Goal: Task Accomplishment & Management: Manage account settings

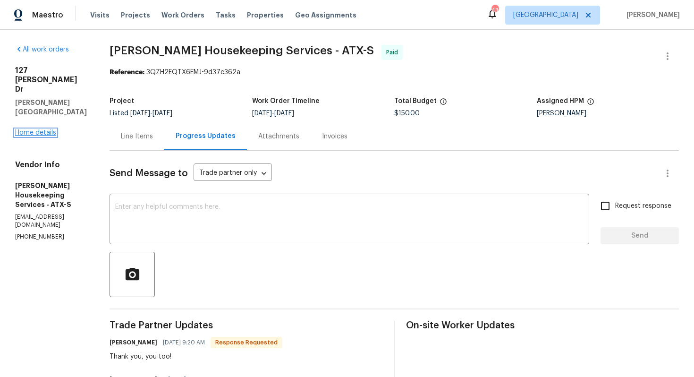
click at [41, 129] on link "Home details" at bounding box center [35, 132] width 41 height 7
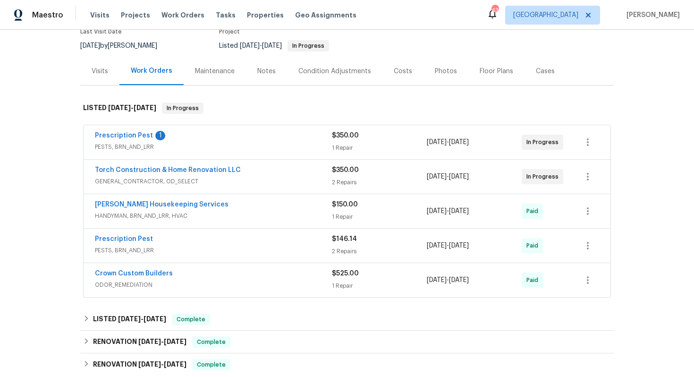
scroll to position [97, 0]
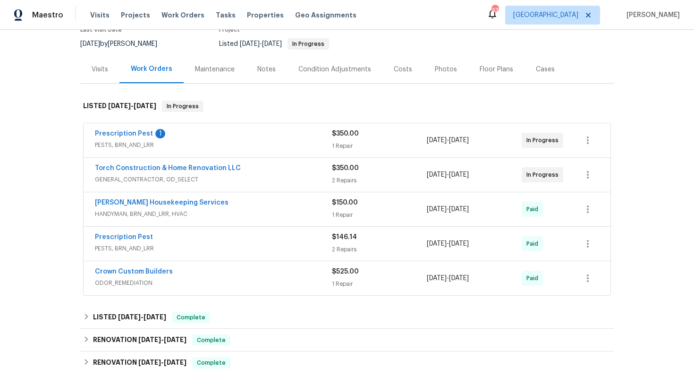
click at [191, 129] on div "Prescription Pest 1" at bounding box center [213, 134] width 237 height 11
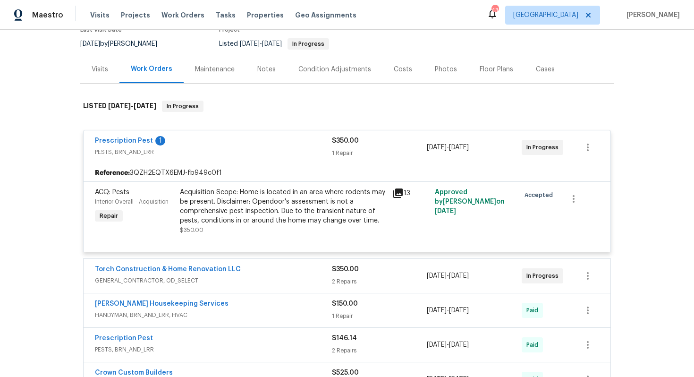
click at [195, 136] on div "Prescription Pest 1" at bounding box center [213, 141] width 237 height 11
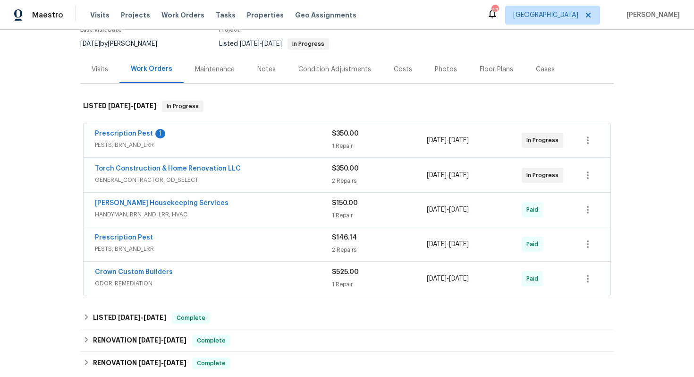
click at [195, 130] on div "Prescription Pest 1" at bounding box center [213, 134] width 237 height 11
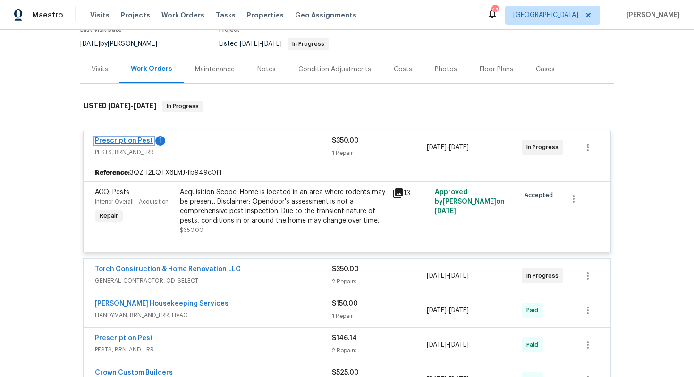
click at [122, 137] on link "Prescription Pest" at bounding box center [124, 140] width 58 height 7
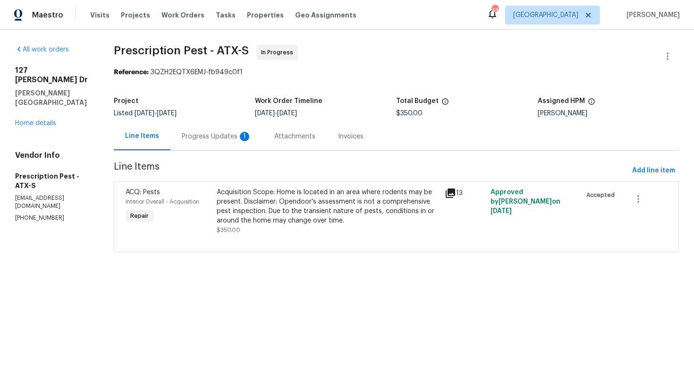
click at [206, 135] on div "Progress Updates 1" at bounding box center [217, 136] width 70 height 9
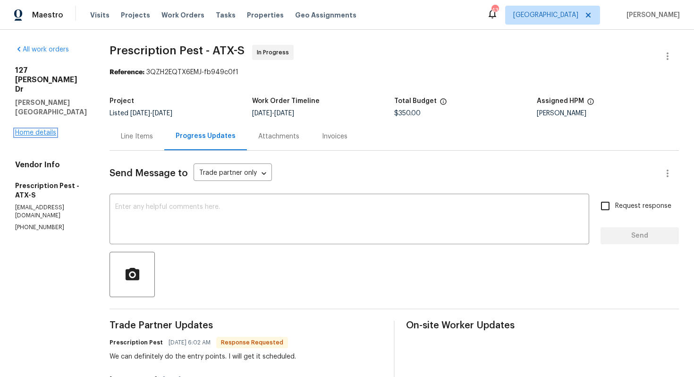
click at [34, 129] on link "Home details" at bounding box center [35, 132] width 41 height 7
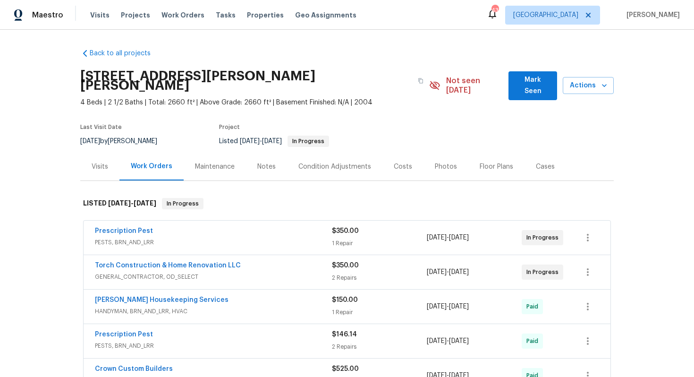
click at [275, 261] on div "Torch Construction & Home Renovation LLC" at bounding box center [213, 266] width 237 height 11
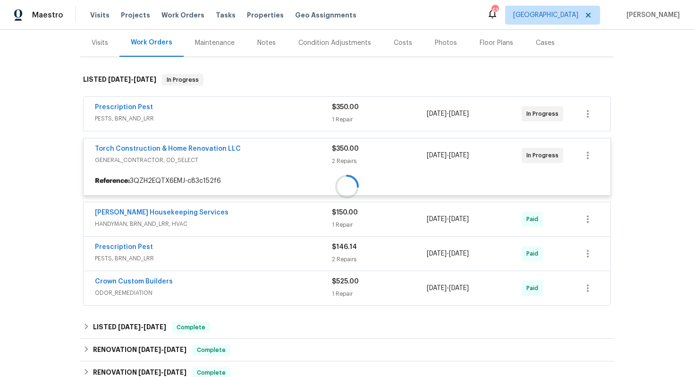
scroll to position [127, 0]
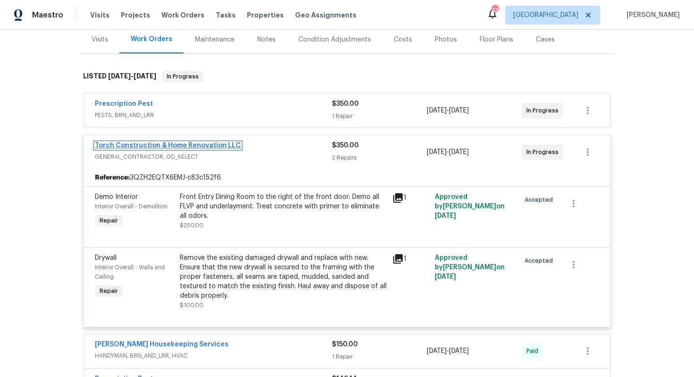
click at [216, 142] on link "Torch Construction & Home Renovation LLC" at bounding box center [168, 145] width 146 height 7
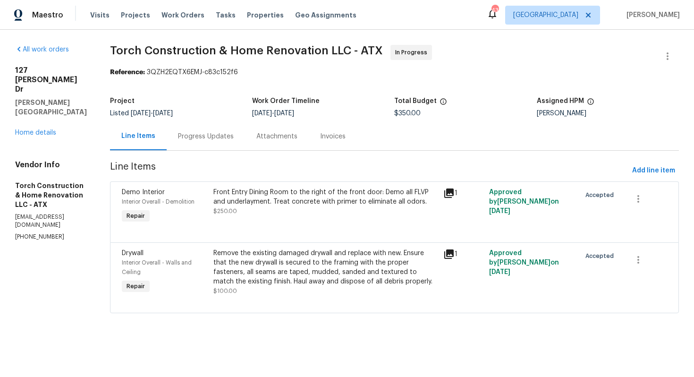
click at [219, 137] on div "Progress Updates" at bounding box center [206, 136] width 56 height 9
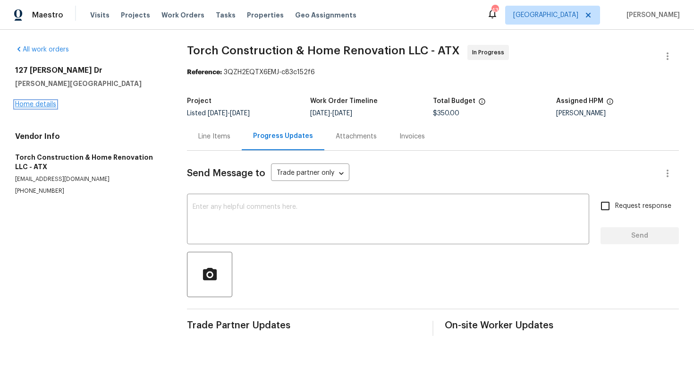
click at [45, 103] on link "Home details" at bounding box center [35, 104] width 41 height 7
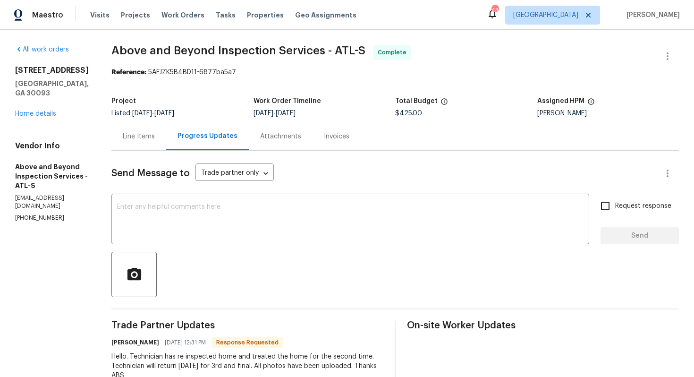
click at [155, 133] on div "Line Items" at bounding box center [139, 136] width 32 height 9
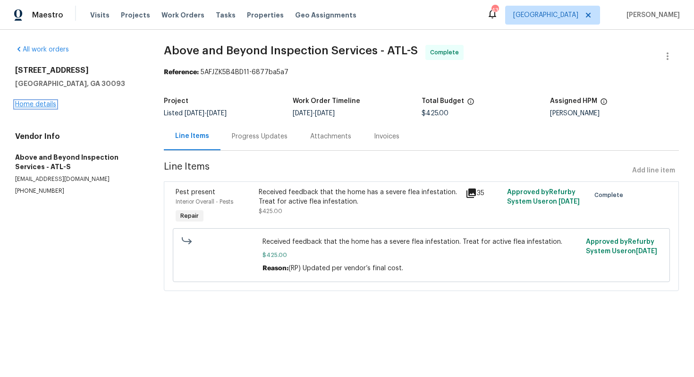
click at [43, 103] on link "Home details" at bounding box center [35, 104] width 41 height 7
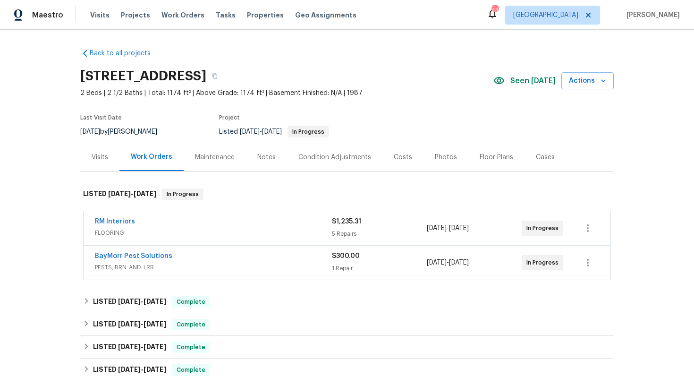
scroll to position [52, 0]
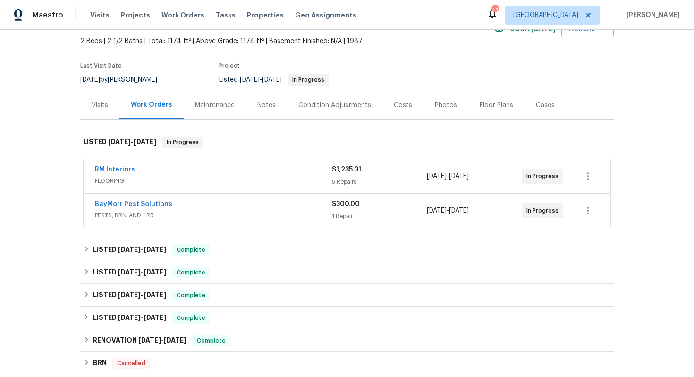
click at [212, 205] on div "BayMorr Pest Solutions" at bounding box center [213, 204] width 237 height 11
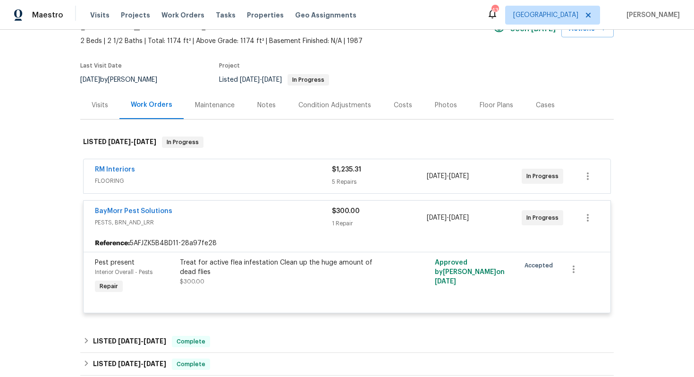
click at [208, 212] on div "BayMorr Pest Solutions" at bounding box center [213, 211] width 237 height 11
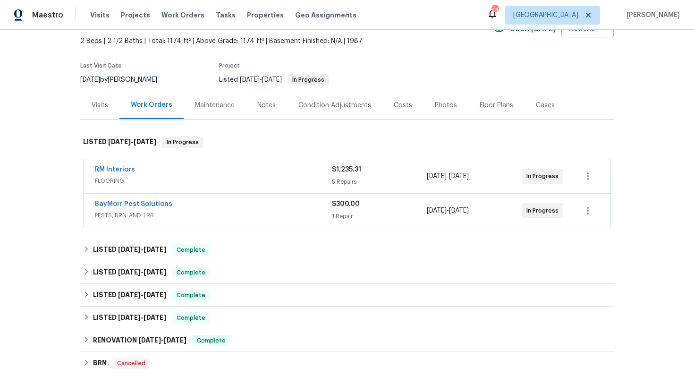
click at [215, 168] on div "RM Interiors" at bounding box center [213, 170] width 237 height 11
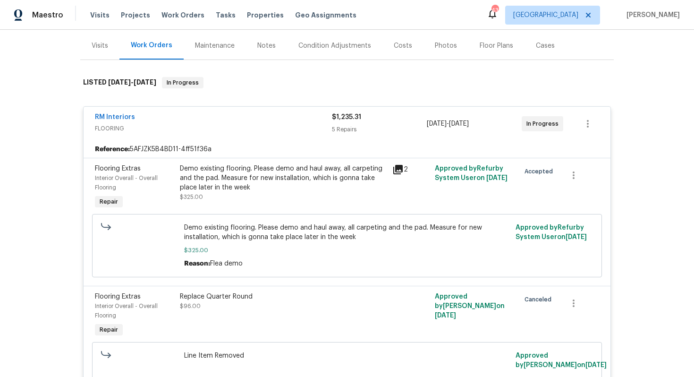
scroll to position [112, 0]
click at [204, 120] on div "RM Interiors" at bounding box center [213, 117] width 237 height 11
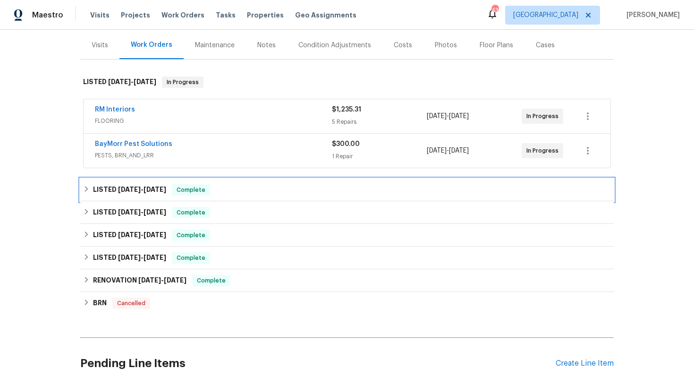
click at [109, 192] on h6 "LISTED 9/10/25 - 9/12/25" at bounding box center [129, 189] width 73 height 11
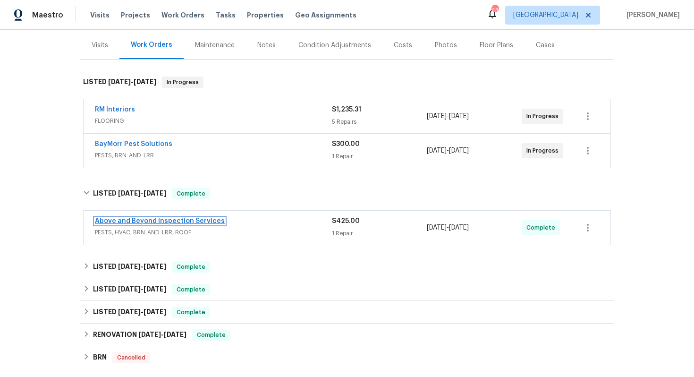
click at [142, 220] on link "Above and Beyond Inspection Services" at bounding box center [160, 221] width 130 height 7
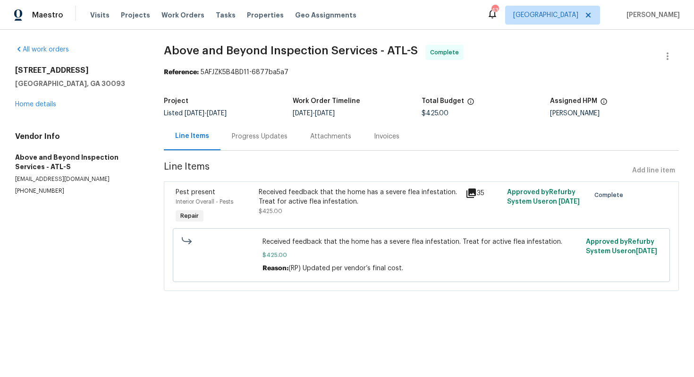
click at [254, 144] on div "Progress Updates" at bounding box center [259, 136] width 78 height 28
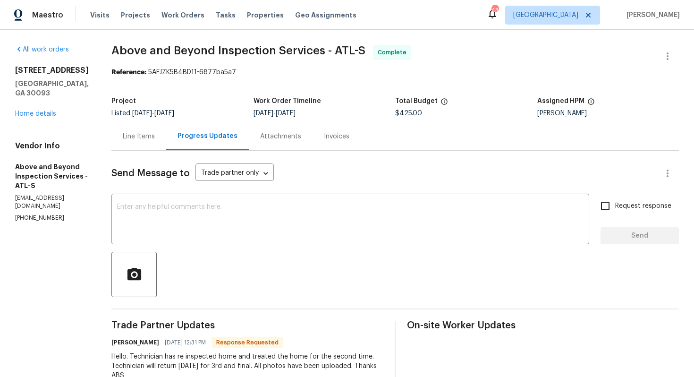
scroll to position [118, 0]
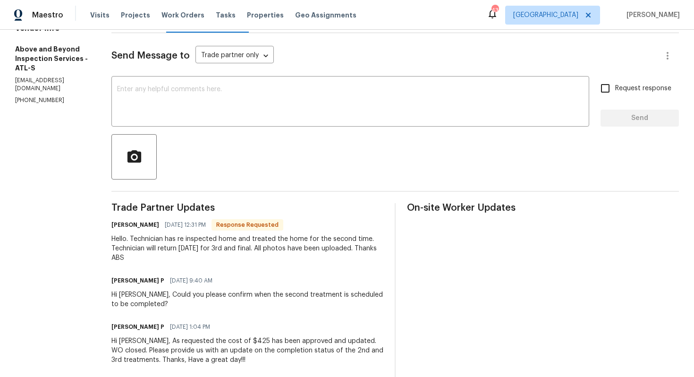
click at [152, 224] on h6 "Jason Leonard" at bounding box center [135, 224] width 48 height 9
copy h6 "Jason"
click at [281, 107] on textarea at bounding box center [350, 102] width 466 height 33
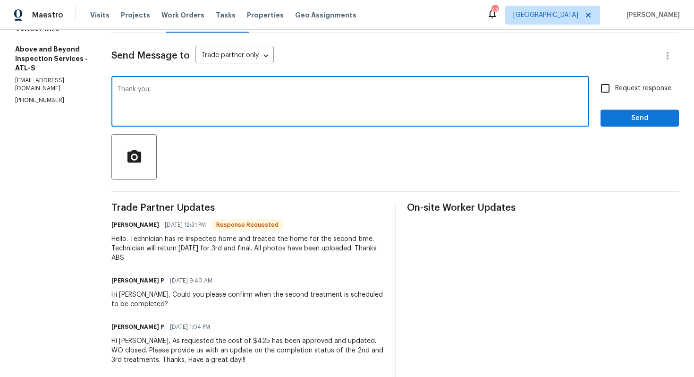
paste textarea "Jason"
type textarea "Thank you, Jason WO is approved."
click at [203, 90] on textarea "Thank you, Jason WO is approved." at bounding box center [350, 102] width 466 height 33
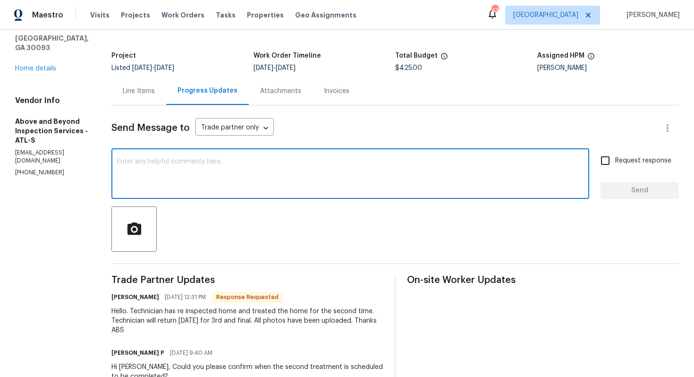
scroll to position [0, 0]
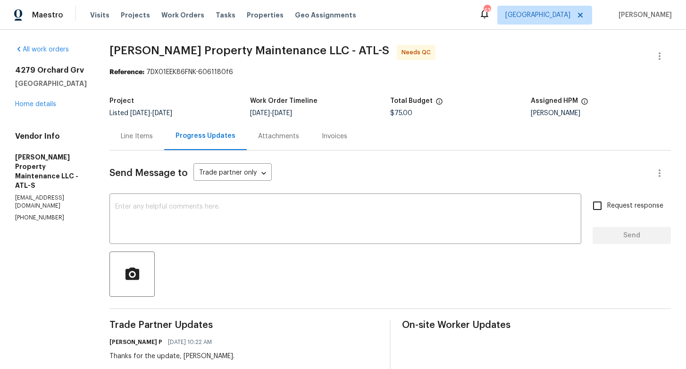
click at [132, 137] on div "Line Items" at bounding box center [137, 136] width 32 height 9
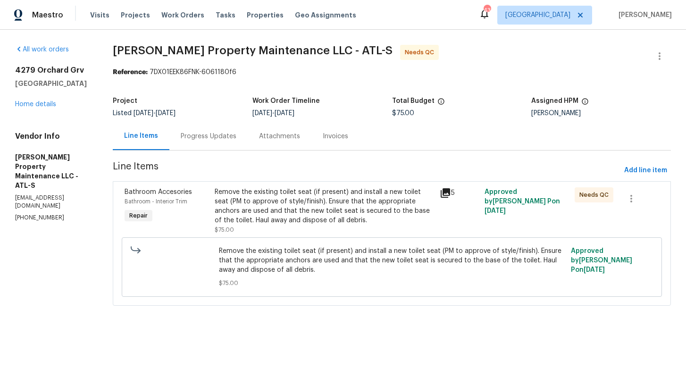
click at [284, 221] on div "Remove the existing toilet seat (if present) and install a new toilet seat (PM …" at bounding box center [325, 206] width 220 height 38
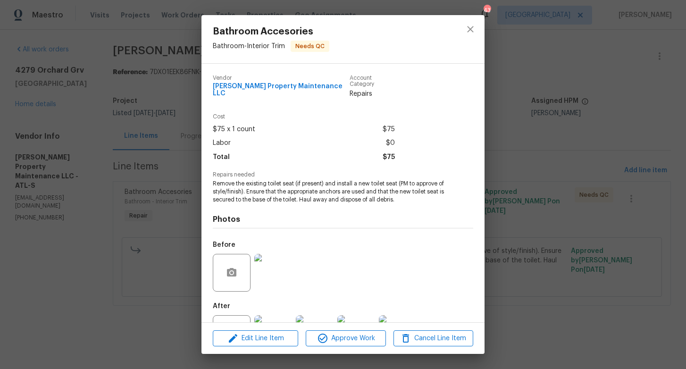
scroll to position [34, 0]
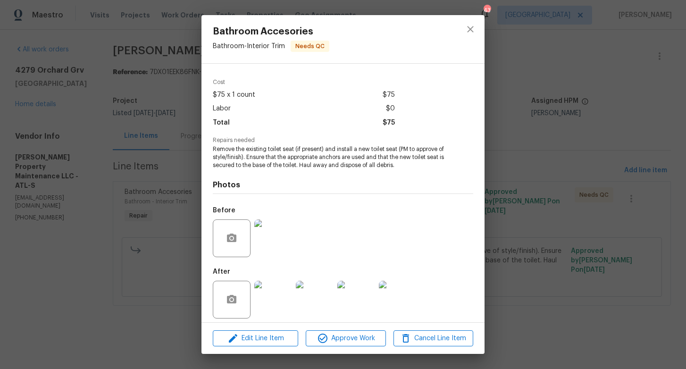
click at [275, 225] on img at bounding box center [273, 239] width 38 height 38
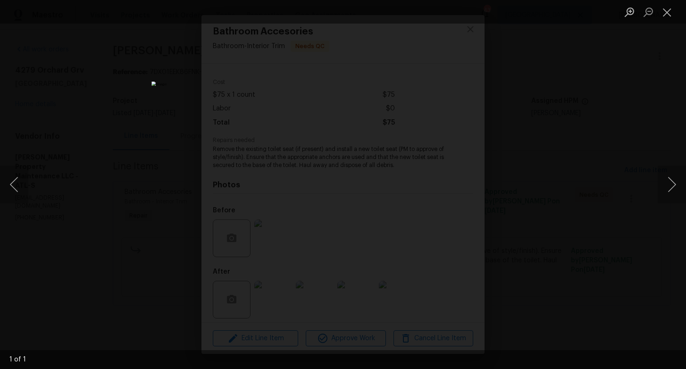
click at [567, 180] on div "Lightbox" at bounding box center [343, 184] width 686 height 369
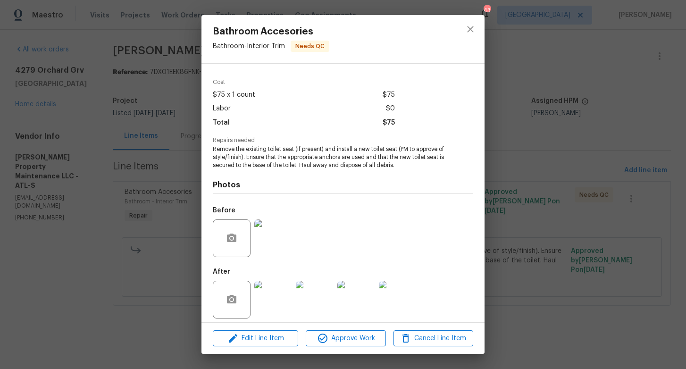
click at [272, 295] on img at bounding box center [273, 300] width 38 height 38
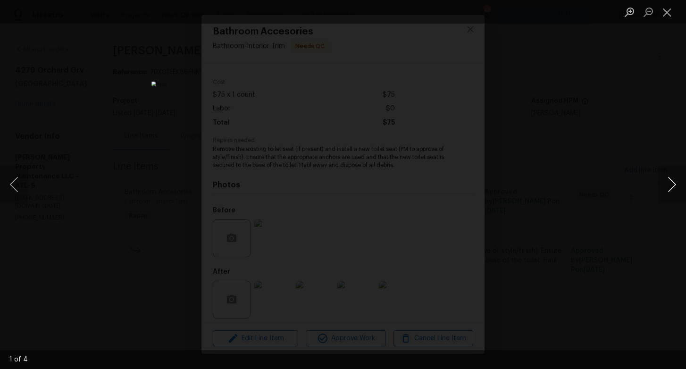
click at [670, 187] on button "Next image" at bounding box center [672, 185] width 28 height 38
click at [667, 186] on button "Next image" at bounding box center [672, 185] width 28 height 38
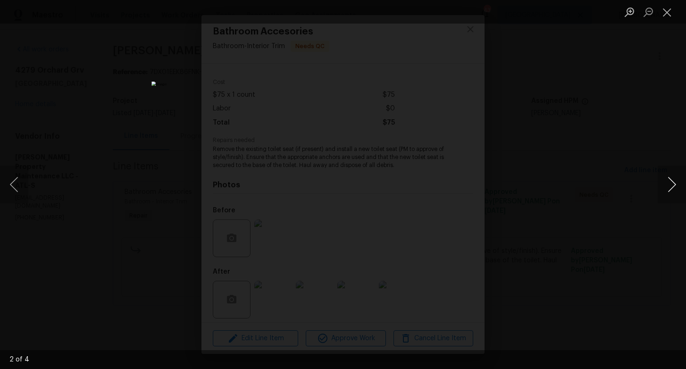
click at [667, 186] on button "Next image" at bounding box center [672, 185] width 28 height 38
click at [512, 96] on div "Lightbox" at bounding box center [343, 184] width 686 height 369
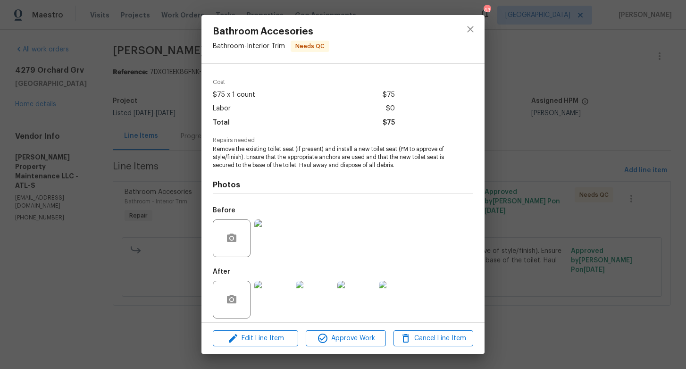
click at [507, 152] on div "Bathroom Accesories Bathroom - Interior Trim Needs QC Vendor Glen Property Main…" at bounding box center [343, 184] width 686 height 369
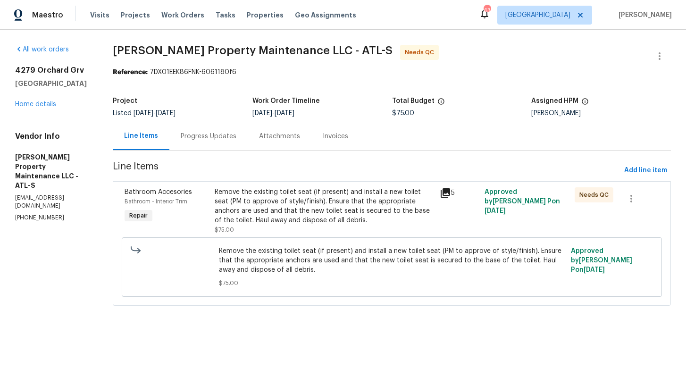
click at [192, 133] on div "Progress Updates" at bounding box center [209, 136] width 56 height 9
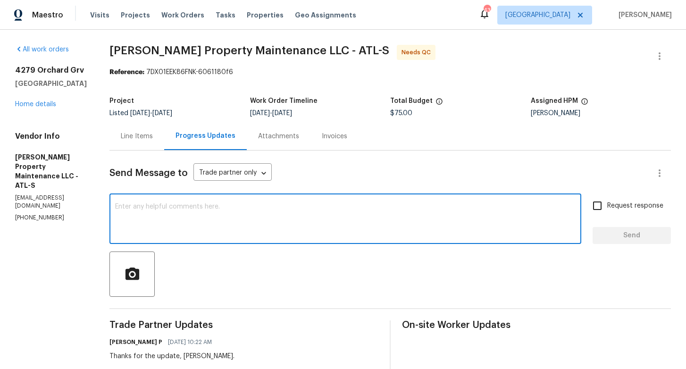
click at [209, 219] on textarea at bounding box center [345, 219] width 461 height 33
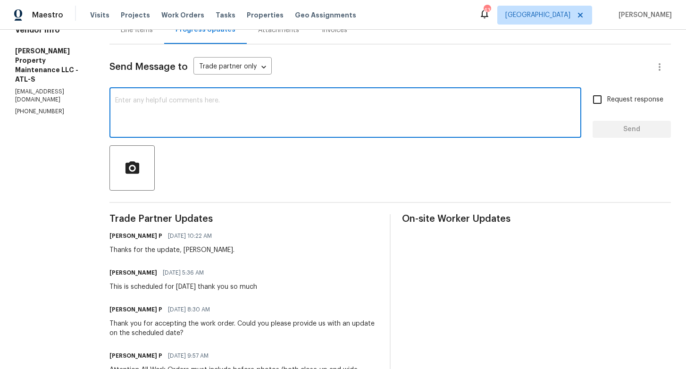
scroll to position [126, 0]
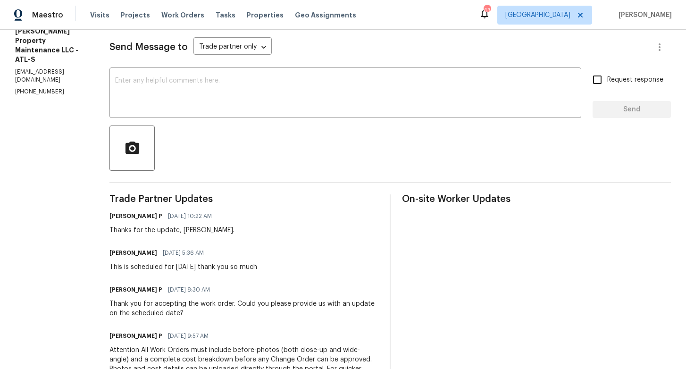
click at [118, 252] on h6 "Daniel glen" at bounding box center [134, 252] width 48 height 9
copy h6 "Daniel"
click at [208, 94] on textarea at bounding box center [345, 93] width 461 height 33
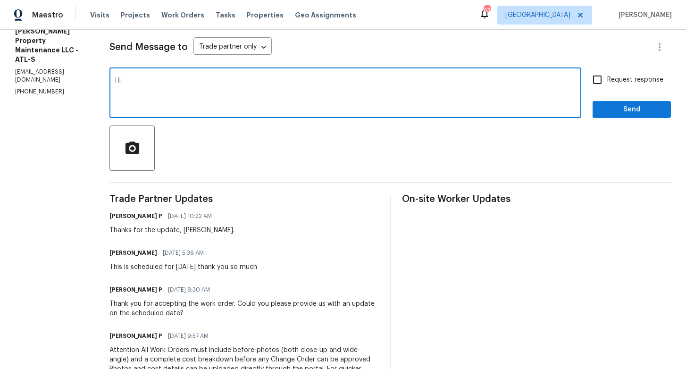
paste textarea "Daniel"
click at [359, 86] on textarea "Hi Daniel, thank you for completing the job. WO is approved. Thanks!" at bounding box center [345, 93] width 461 height 33
type textarea "Hi Daniel, thank you for completing the job. WO is approved. Thanks!"
click at [617, 107] on span "Send" at bounding box center [631, 110] width 63 height 12
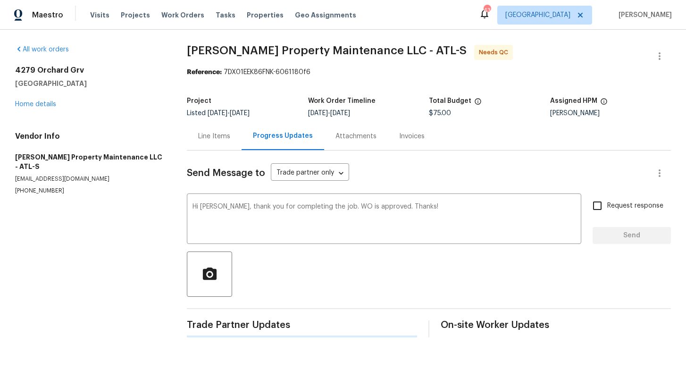
scroll to position [0, 0]
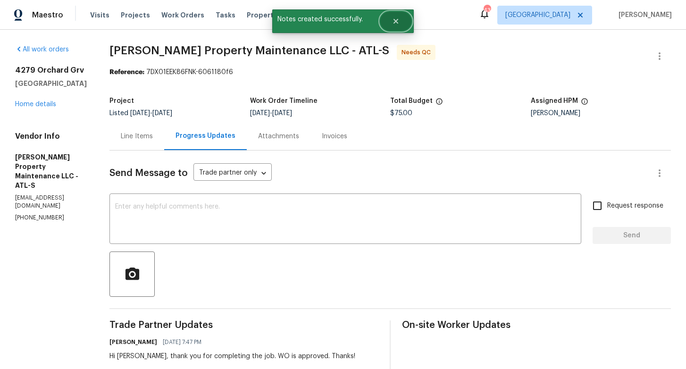
click at [399, 18] on icon "Close" at bounding box center [396, 21] width 8 height 8
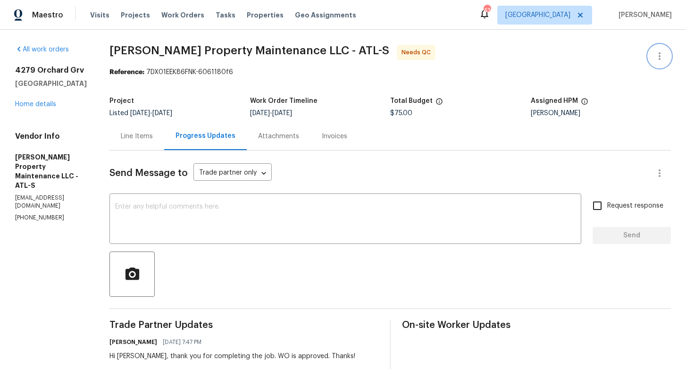
click at [660, 53] on icon "button" at bounding box center [660, 56] width 2 height 8
click at [605, 57] on li "Edit" at bounding box center [629, 57] width 102 height 16
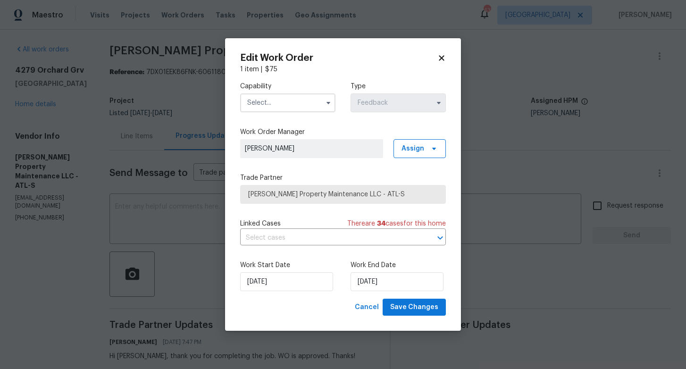
click at [296, 101] on input "text" at bounding box center [287, 102] width 95 height 19
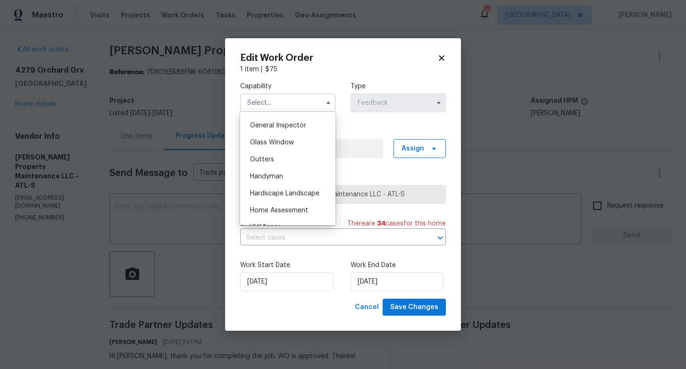
scroll to position [478, 0]
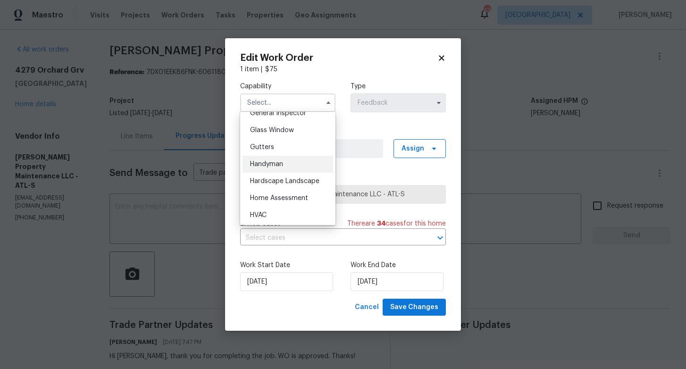
click at [277, 163] on span "Handyman" at bounding box center [266, 164] width 33 height 7
type input "Handyman"
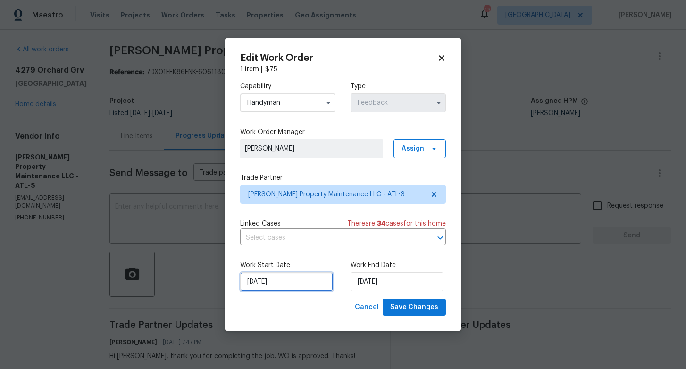
click at [292, 277] on input "15/09/2025" at bounding box center [286, 281] width 93 height 19
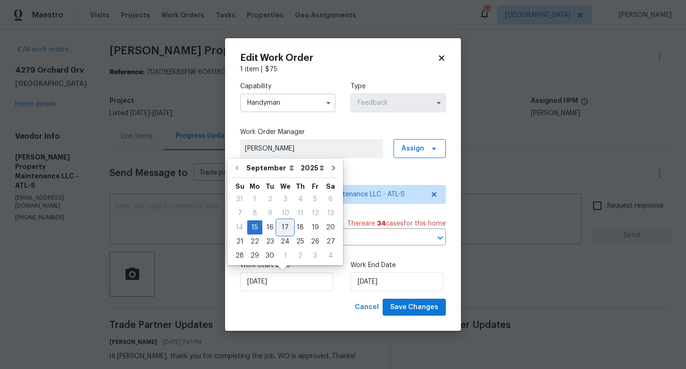
click at [285, 231] on div "17" at bounding box center [286, 227] width 16 height 13
type input "17/09/2025"
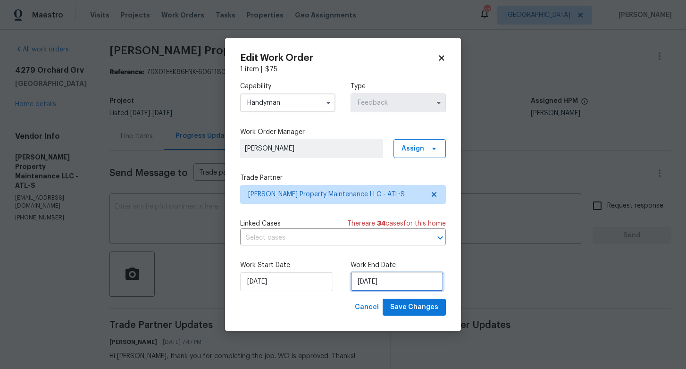
click at [410, 285] on input "17/09/2025" at bounding box center [397, 281] width 93 height 19
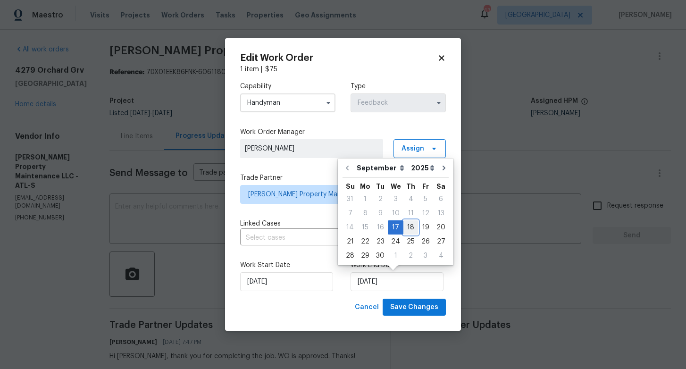
click at [407, 232] on div "18" at bounding box center [411, 227] width 15 height 13
type input "18/09/2025"
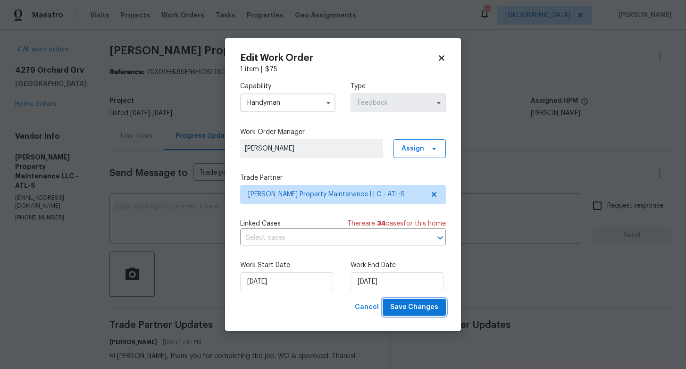
click at [410, 304] on span "Save Changes" at bounding box center [414, 308] width 48 height 12
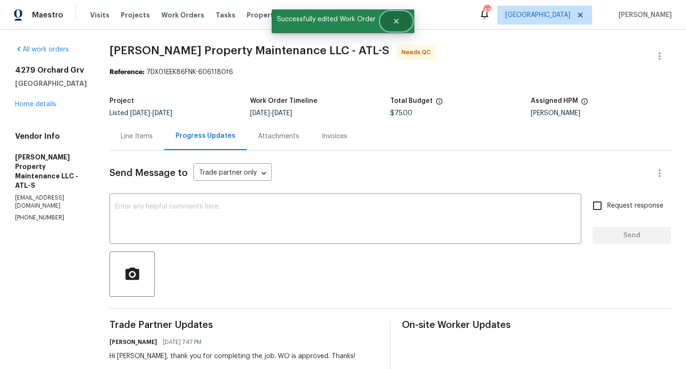
click at [395, 25] on button "Close" at bounding box center [396, 21] width 31 height 19
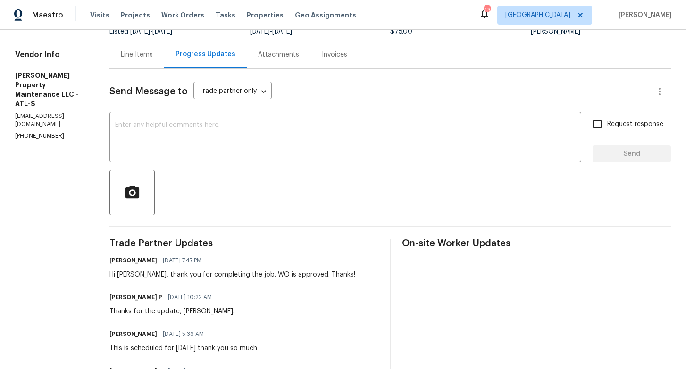
scroll to position [0, 0]
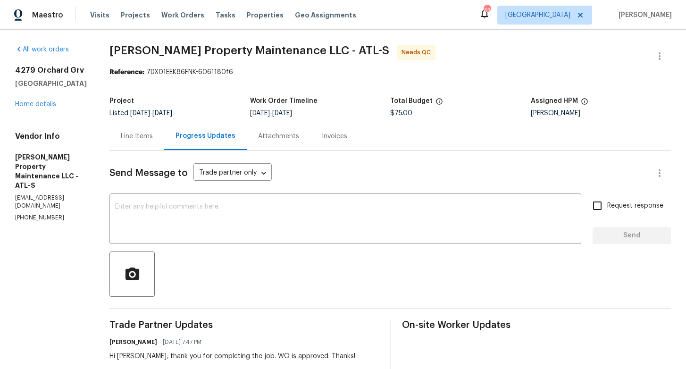
click at [144, 134] on div "Line Items" at bounding box center [137, 136] width 32 height 9
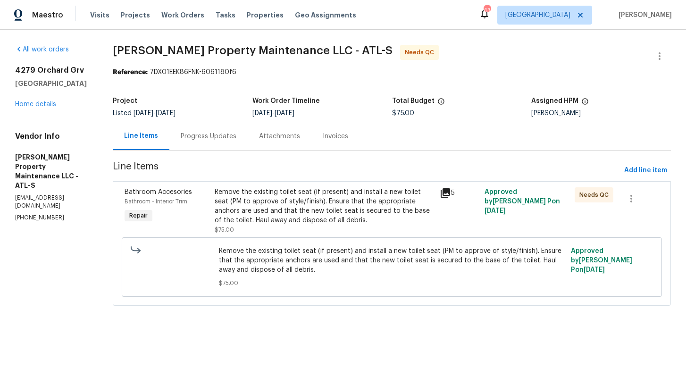
click at [207, 125] on div "Progress Updates" at bounding box center [208, 136] width 78 height 28
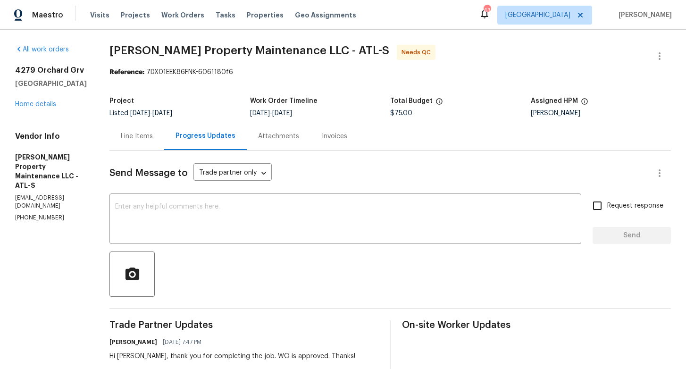
click at [144, 138] on div "Line Items" at bounding box center [137, 136] width 32 height 9
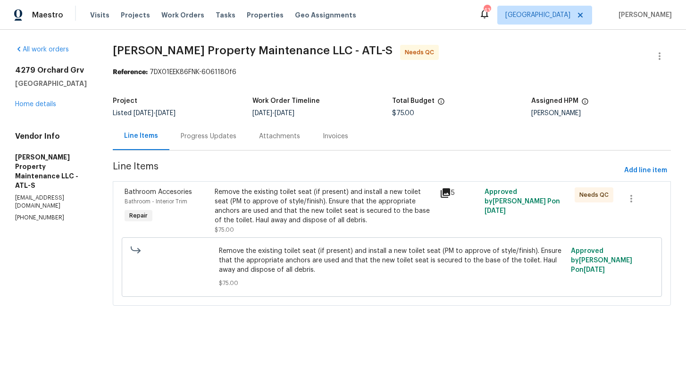
click at [307, 209] on div "Remove the existing toilet seat (if present) and install a new toilet seat (PM …" at bounding box center [325, 206] width 220 height 38
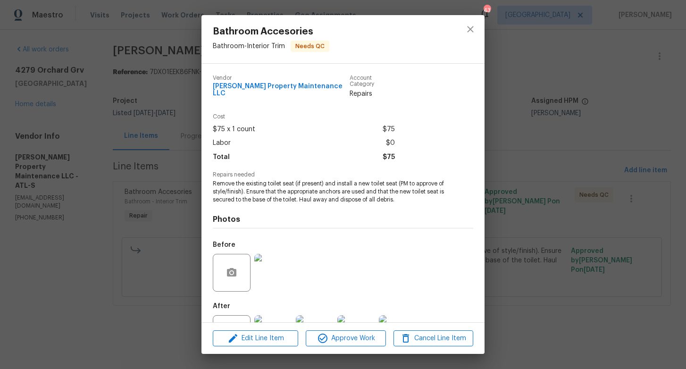
scroll to position [34, 0]
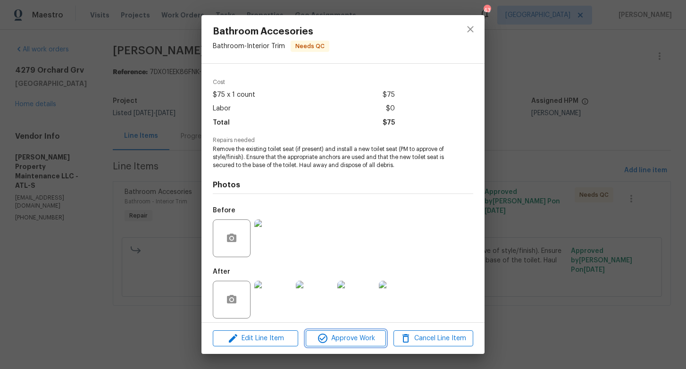
click at [324, 338] on icon "button" at bounding box center [322, 338] width 9 height 9
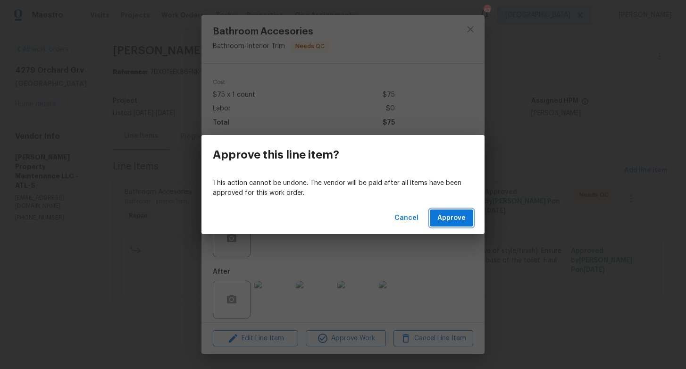
click at [456, 221] on span "Approve" at bounding box center [452, 218] width 28 height 12
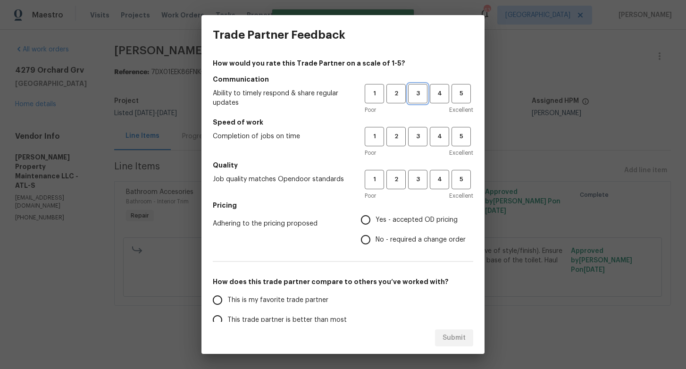
click at [420, 100] on button "3" at bounding box center [417, 93] width 19 height 19
click at [422, 131] on span "3" at bounding box center [417, 136] width 17 height 11
click at [419, 172] on button "3" at bounding box center [417, 179] width 19 height 19
click at [374, 216] on input "Yes - accepted OD pricing" at bounding box center [366, 220] width 20 height 20
radio input "true"
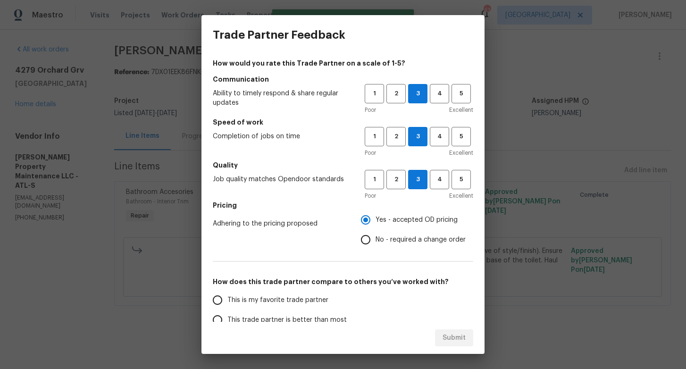
click at [287, 320] on span "This trade partner is better than most" at bounding box center [287, 320] width 119 height 10
click at [228, 320] on input "This trade partner is better than most" at bounding box center [218, 320] width 20 height 20
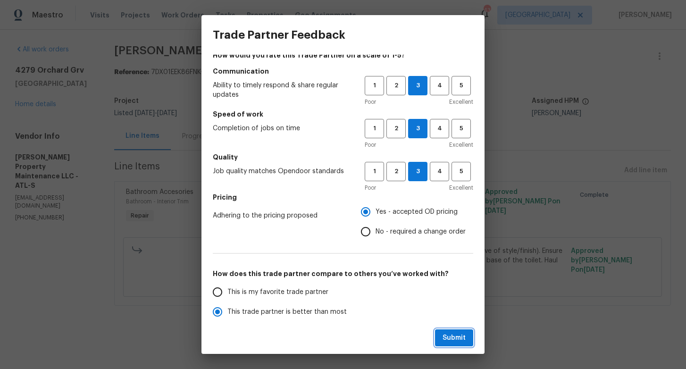
click at [459, 337] on span "Submit" at bounding box center [454, 338] width 23 height 12
radio input "true"
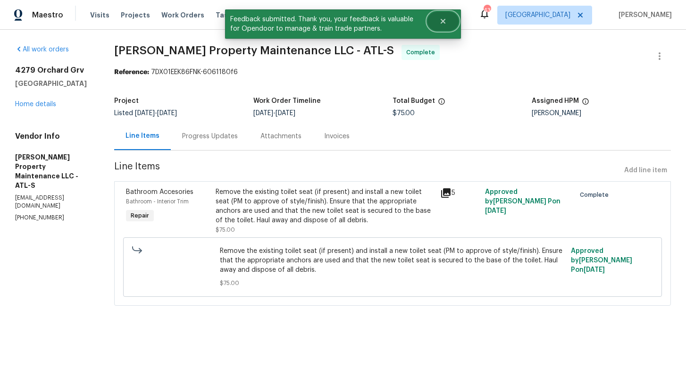
click at [438, 20] on button "Close" at bounding box center [443, 21] width 31 height 19
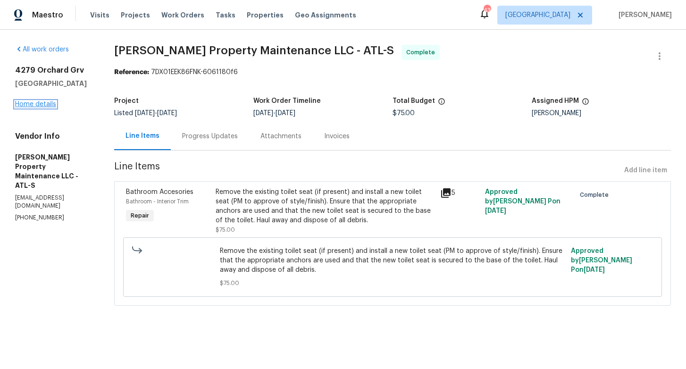
click at [48, 108] on link "Home details" at bounding box center [35, 104] width 41 height 7
